Goal: Transaction & Acquisition: Purchase product/service

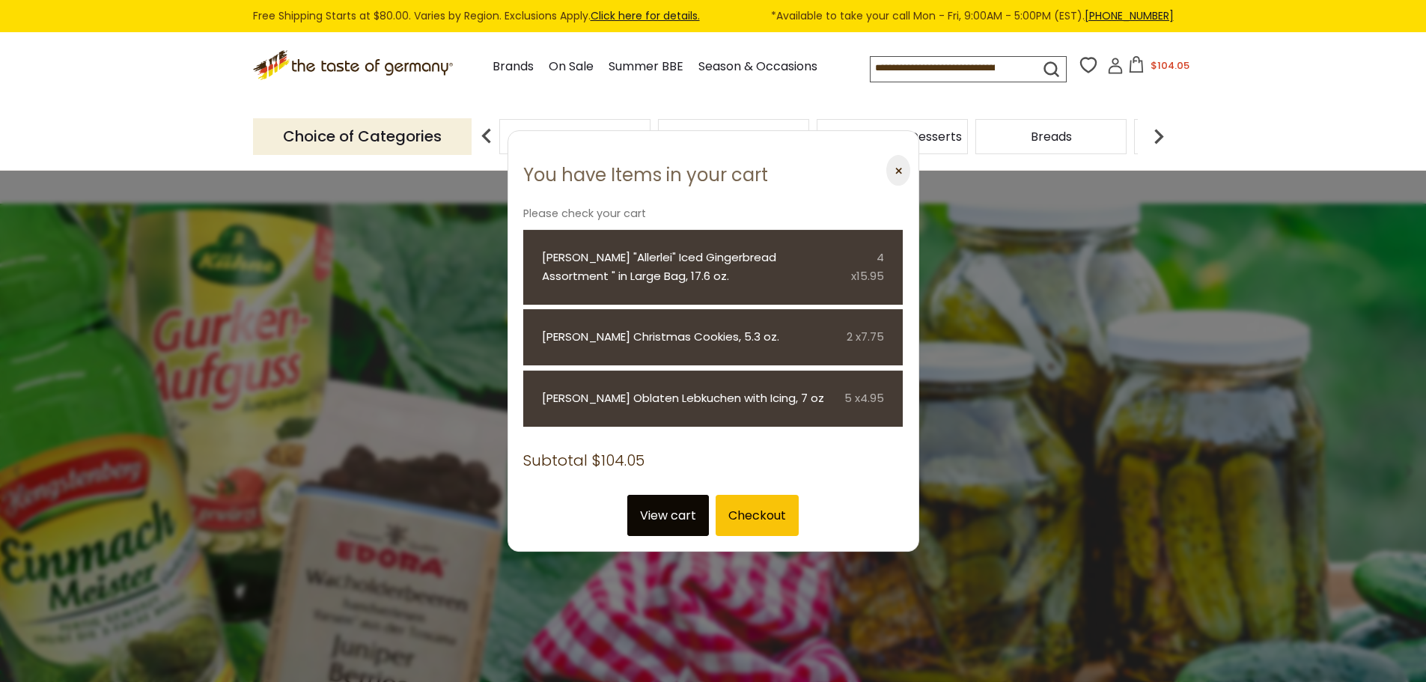
click at [665, 515] on link "View cart" at bounding box center [668, 515] width 82 height 41
